Goal: Feedback & Contribution: Submit feedback/report problem

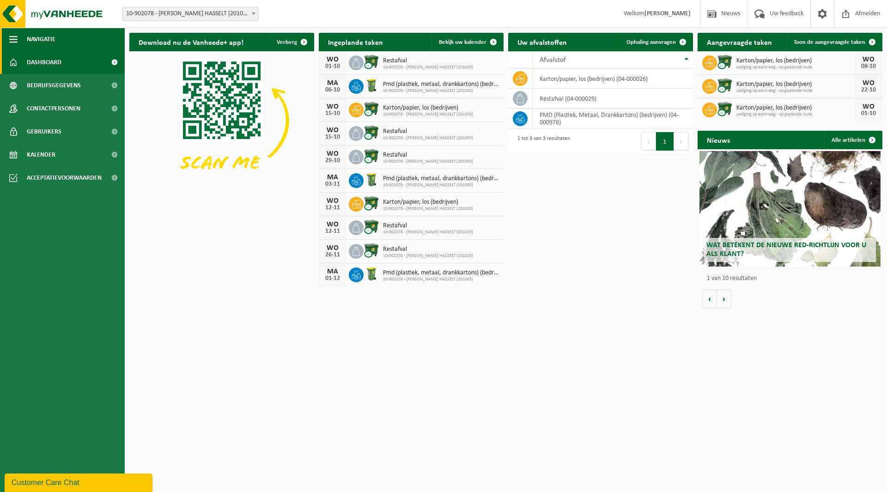
click at [48, 42] on span "Navigatie" at bounding box center [41, 39] width 29 height 23
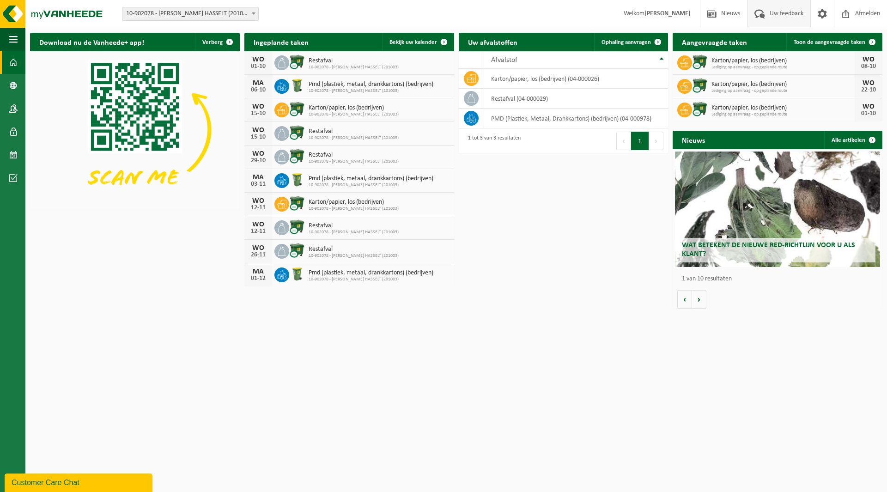
click at [782, 11] on span "Uw feedback" at bounding box center [786, 13] width 38 height 27
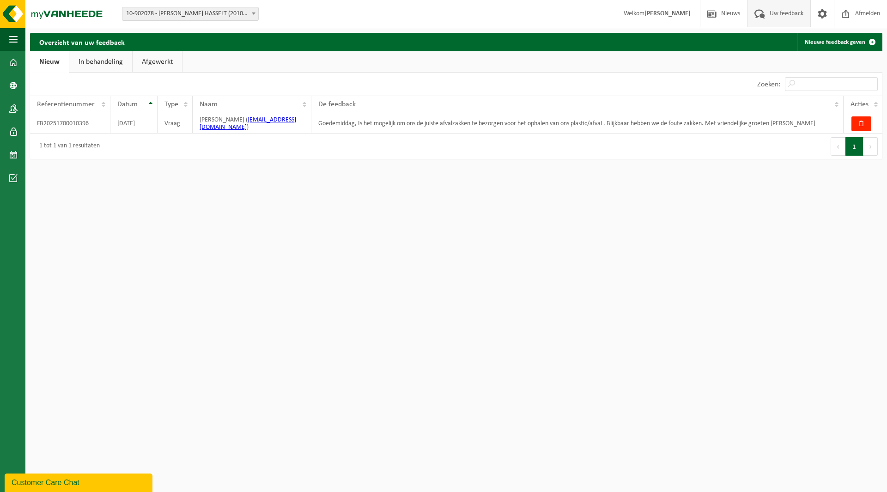
click at [79, 61] on link "In behandeling" at bounding box center [100, 61] width 63 height 21
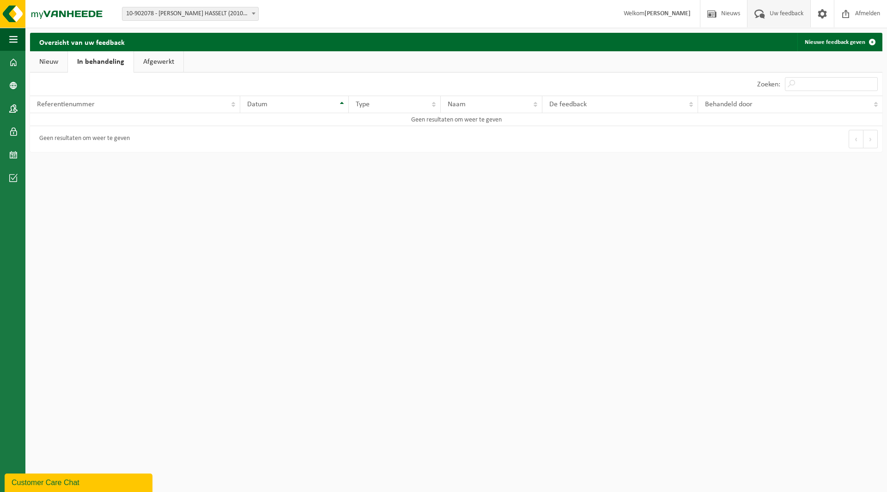
click at [56, 61] on link "Nieuw" at bounding box center [48, 61] width 37 height 21
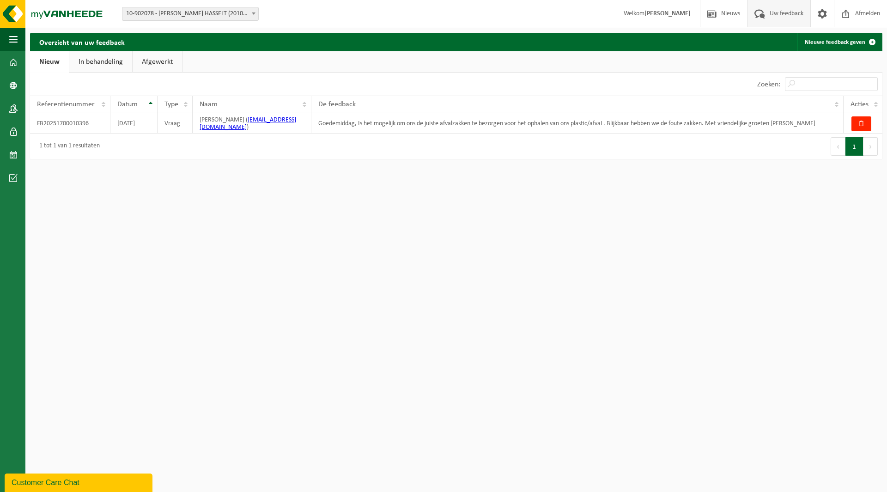
click at [175, 64] on link "Afgewerkt" at bounding box center [157, 61] width 49 height 21
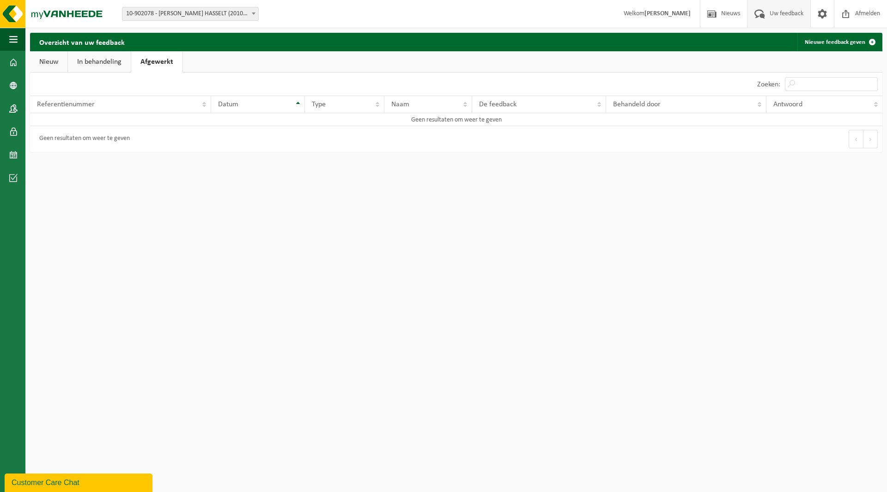
click at [40, 62] on link "Nieuw" at bounding box center [48, 61] width 37 height 21
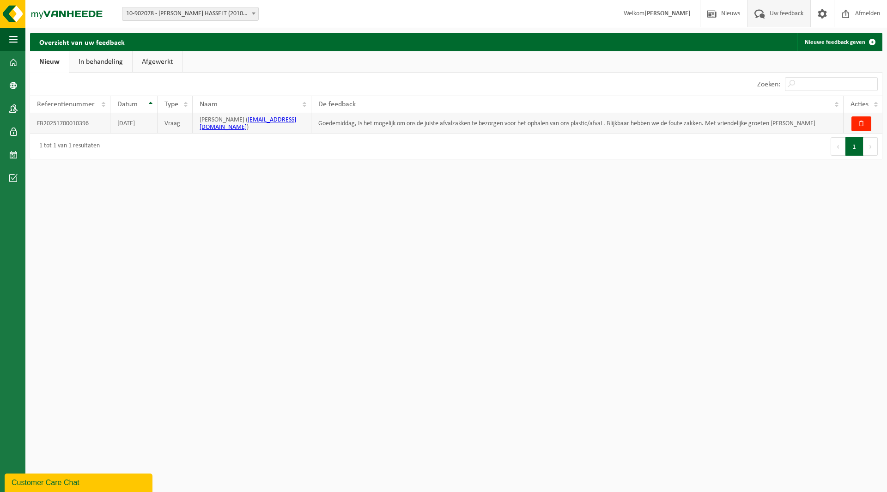
click at [345, 123] on td "Goedemiddag, Is het mogelijk om ons de juiste afvalzakken te bezorgen voor het …" at bounding box center [577, 123] width 532 height 20
click at [385, 124] on td "Goedemiddag, Is het mogelijk om ons de juiste afvalzakken te bezorgen voor het …" at bounding box center [577, 123] width 532 height 20
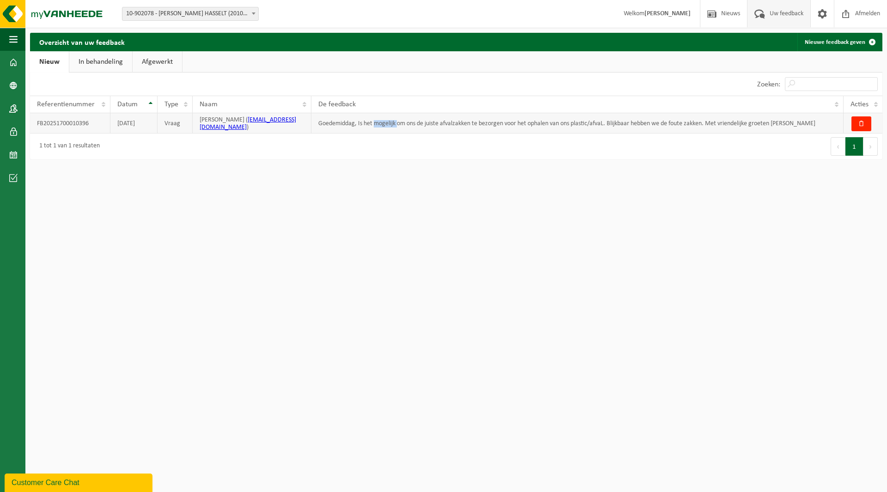
click at [385, 124] on td "Goedemiddag, Is het mogelijk om ons de juiste afvalzakken te bezorgen voor het …" at bounding box center [577, 123] width 532 height 20
copy td "Goedemiddag, Is het mogelijk om ons de juiste afvalzakken te bezorgen voor het …"
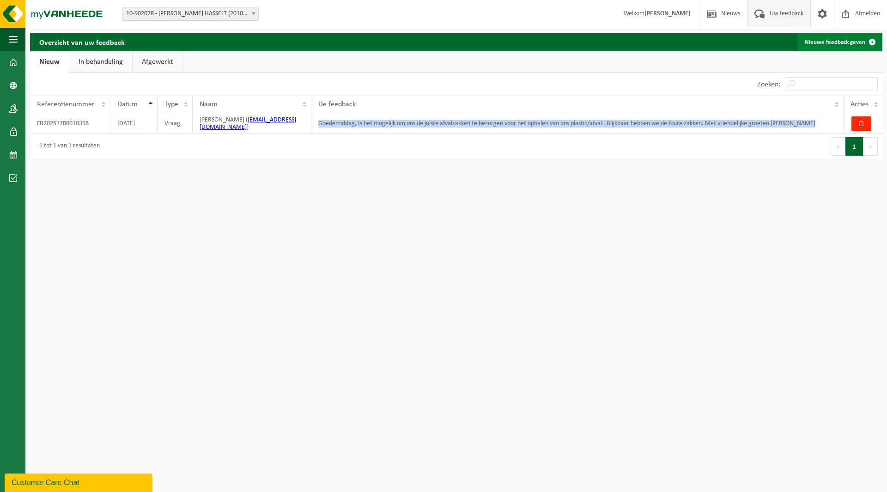
click at [870, 40] on span at bounding box center [872, 42] width 18 height 18
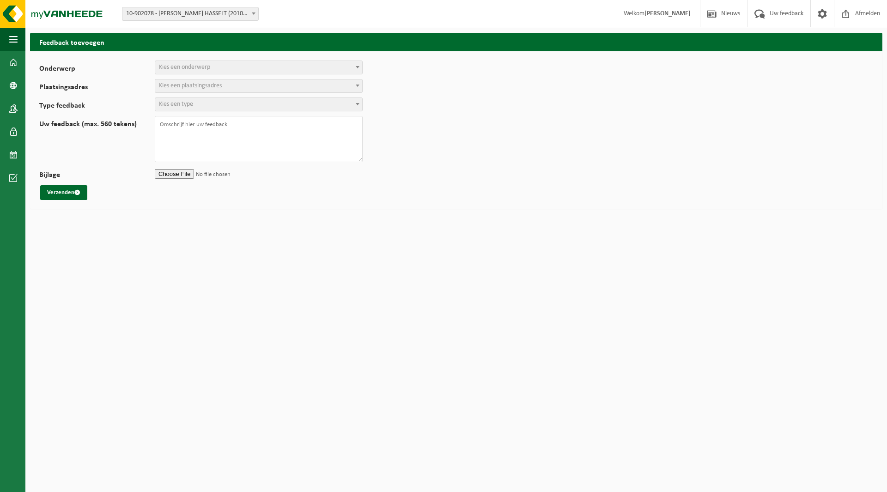
select select
paste textarea "Goedemiddag, Is het mogelijk om ons de juiste afvalzakken te bezorgen voor het …"
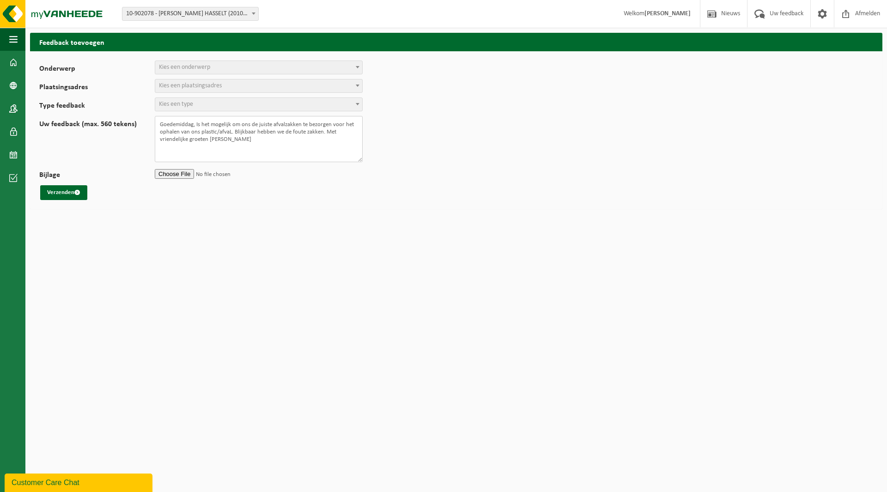
type textarea "Goedemiddag, Is het mogelijk om ons de juiste afvalzakken te bezorgen voor het …"
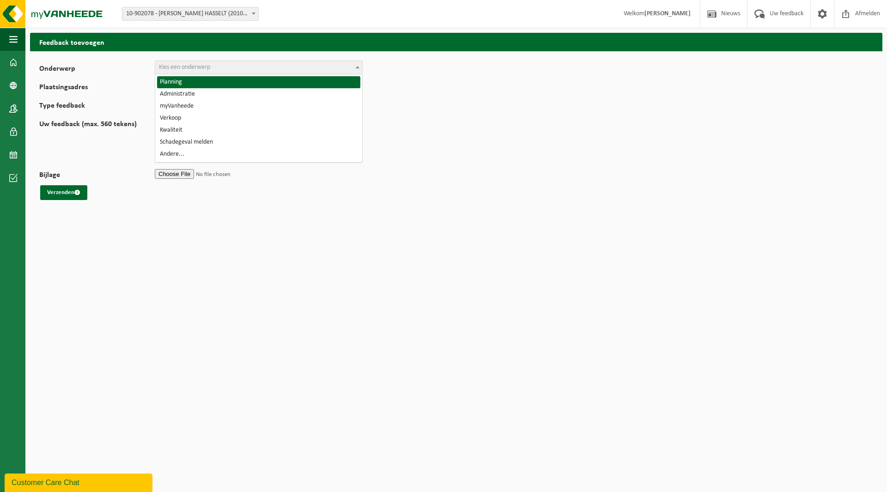
click at [181, 65] on span "Kies een onderwerp" at bounding box center [184, 67] width 51 height 7
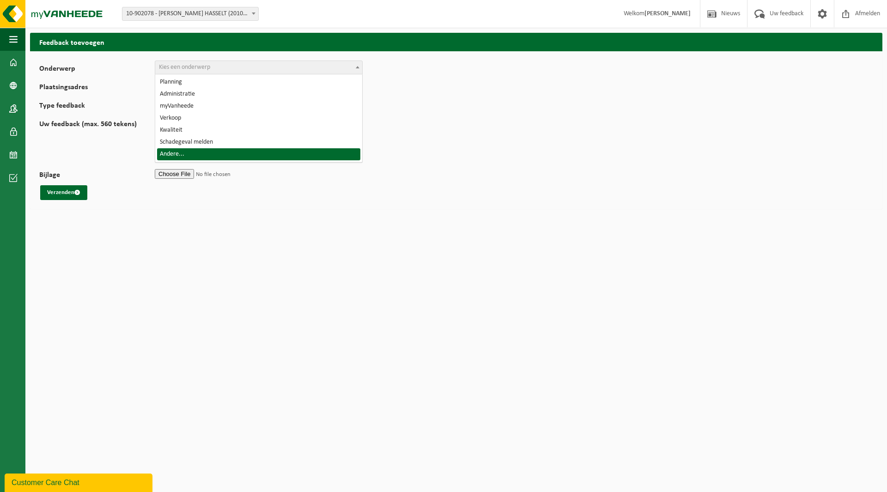
select select "32"
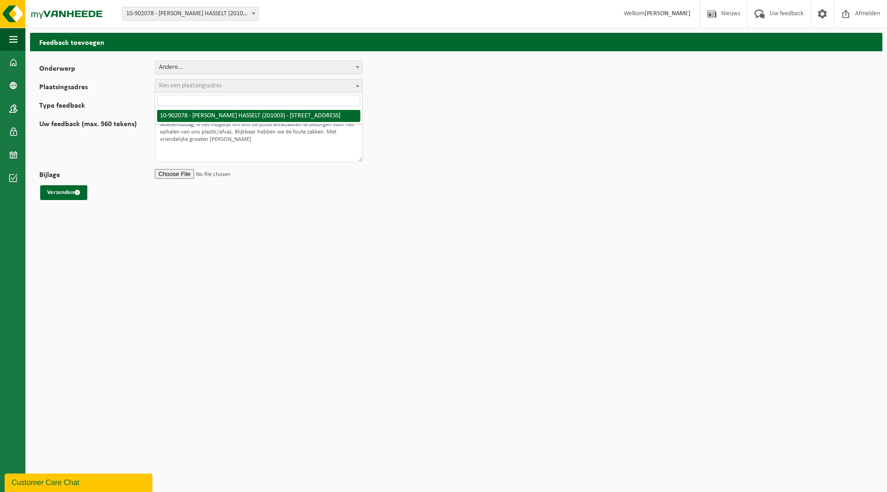
click at [190, 87] on span "Kies een plaatsingsadres" at bounding box center [190, 85] width 63 height 7
select select "120104"
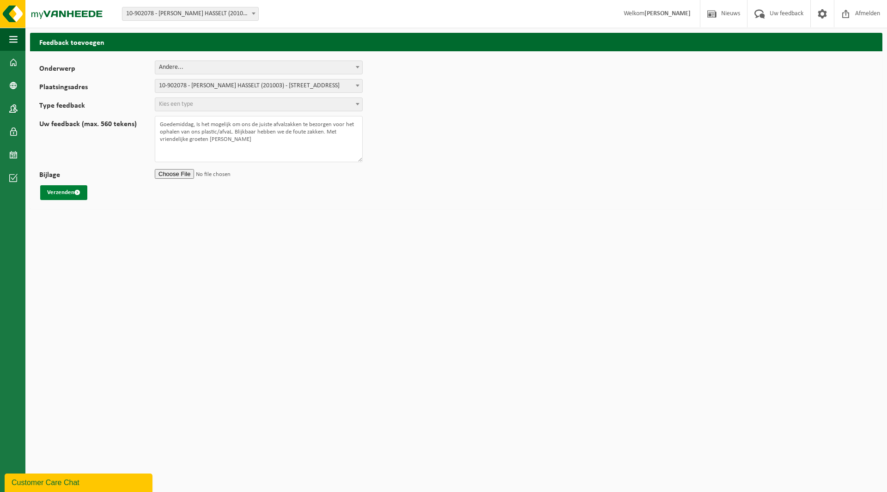
click at [73, 190] on button "Verzenden" at bounding box center [63, 192] width 47 height 15
click at [168, 101] on span "Kies een type" at bounding box center [176, 104] width 34 height 7
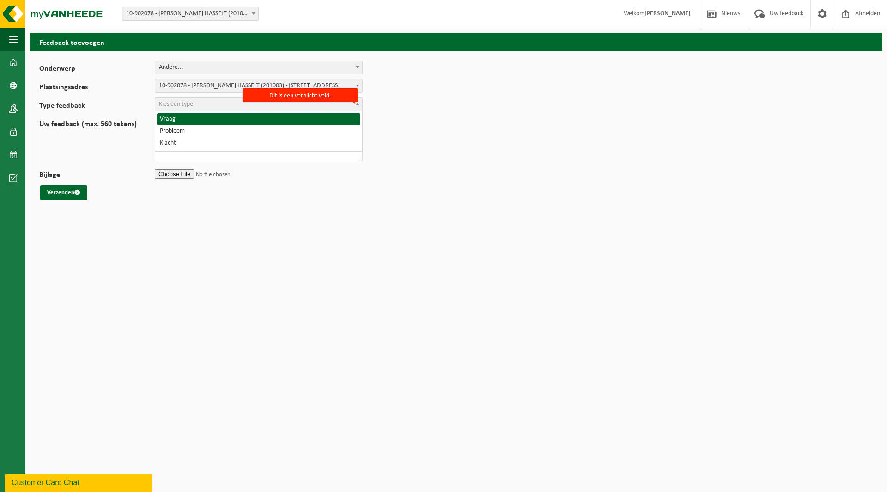
select select "QUE"
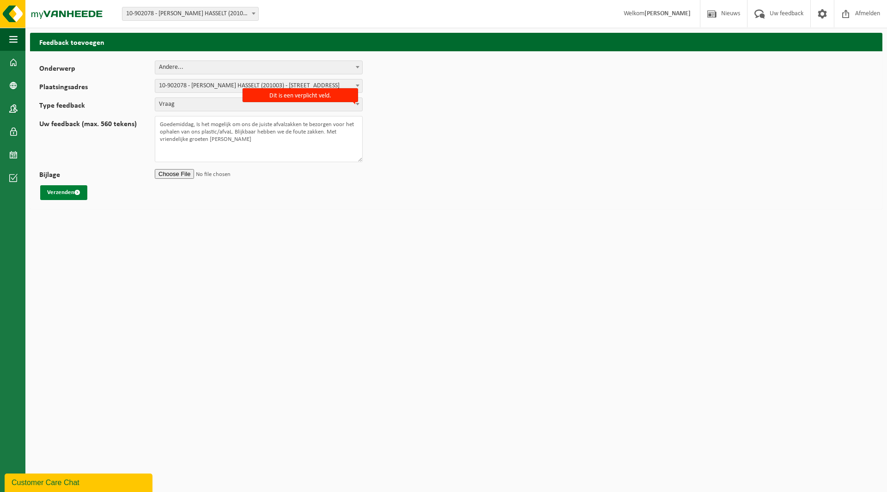
click at [68, 189] on button "Verzenden" at bounding box center [63, 192] width 47 height 15
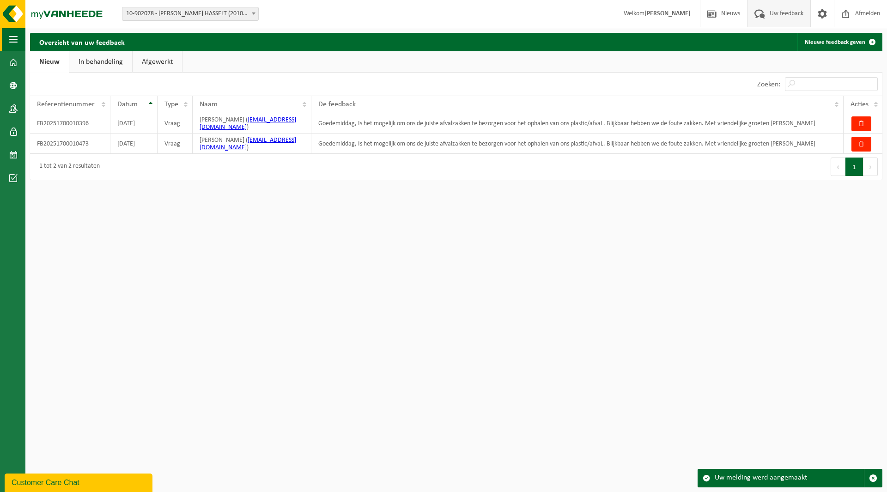
click at [18, 42] on button "Navigatie" at bounding box center [12, 39] width 25 height 23
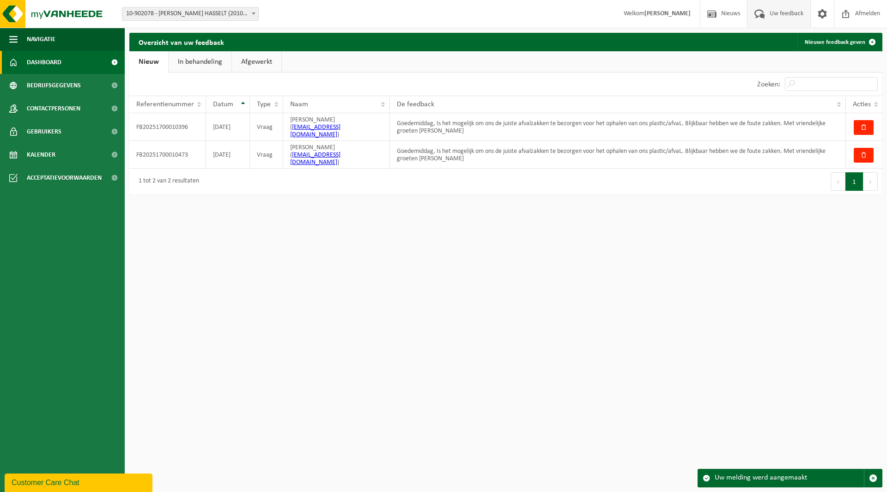
click at [115, 61] on span at bounding box center [114, 62] width 21 height 23
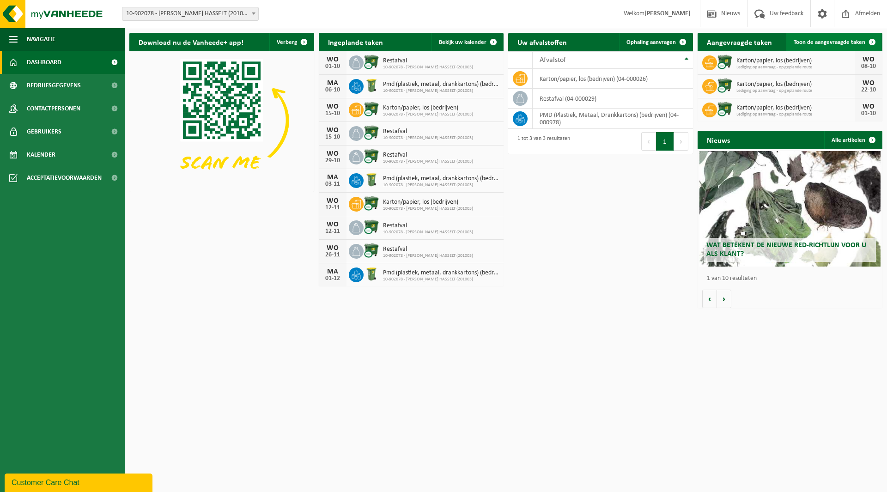
click at [864, 42] on span at bounding box center [872, 42] width 18 height 18
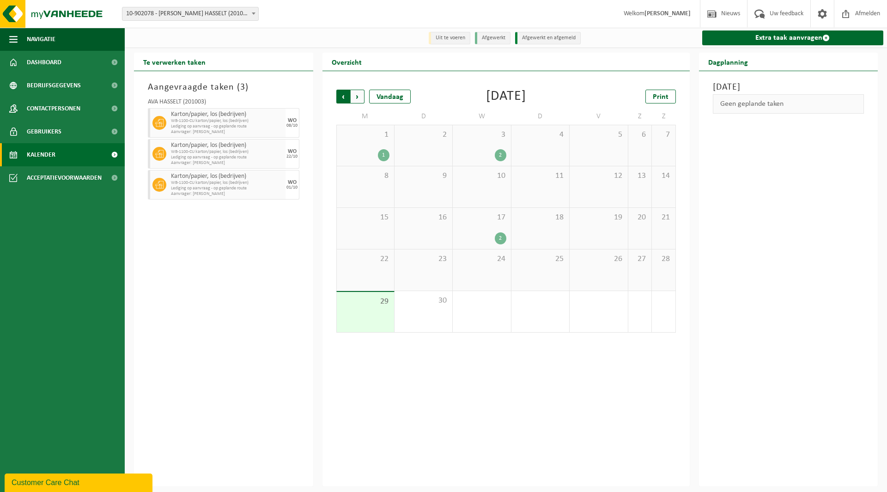
click at [358, 97] on span "Volgende" at bounding box center [358, 97] width 14 height 14
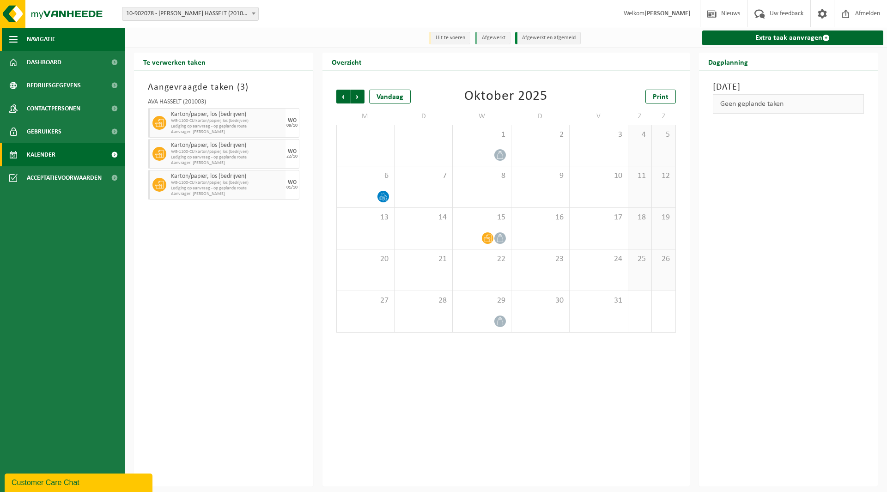
click at [46, 40] on span "Navigatie" at bounding box center [41, 39] width 29 height 23
